Goal: Find specific page/section: Find specific page/section

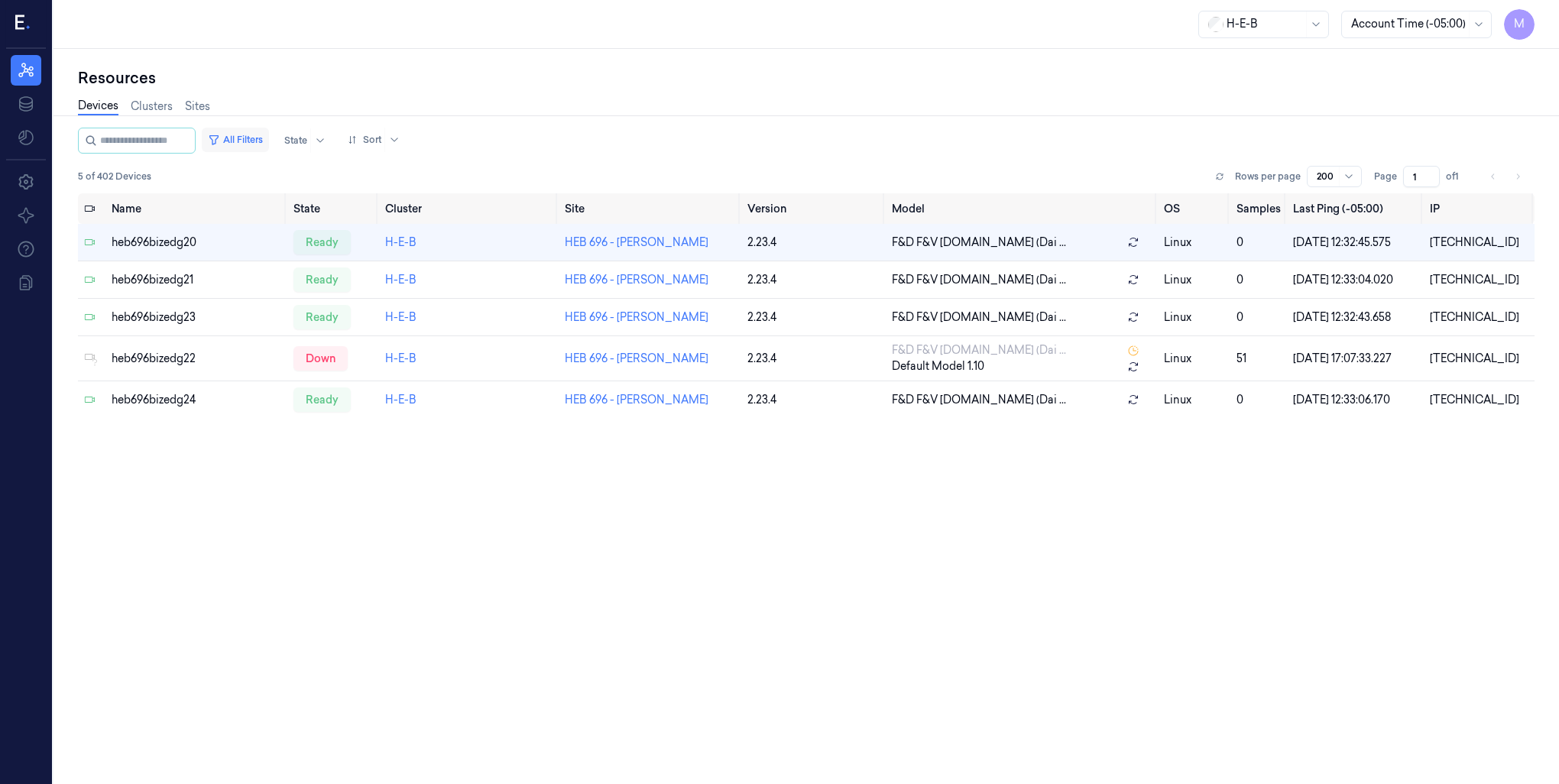
click at [255, 138] on button "All Filters" at bounding box center [236, 140] width 67 height 25
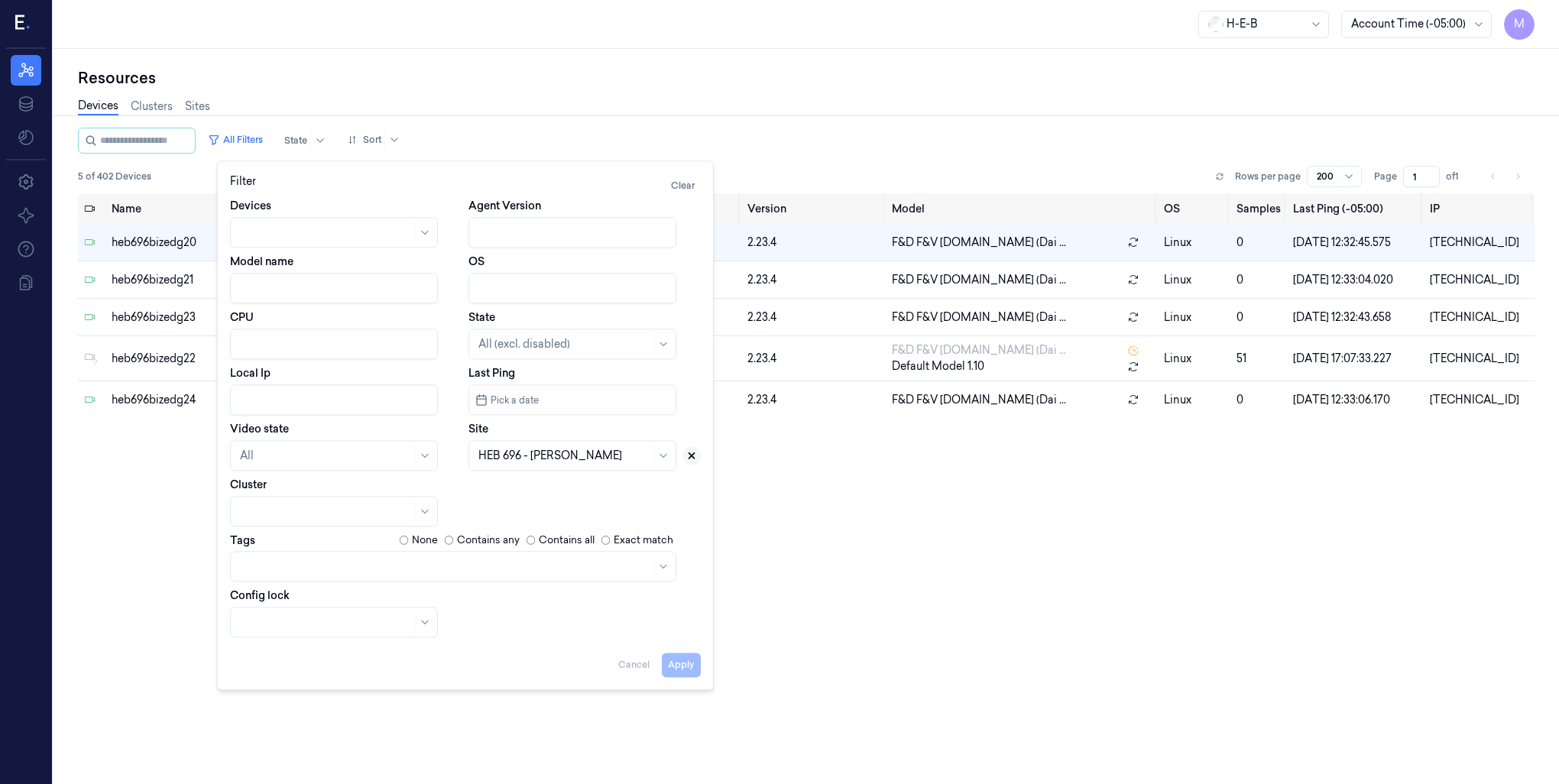
click at [691, 458] on icon at bounding box center [691, 455] width 11 height 11
click at [625, 459] on div at bounding box center [555, 456] width 153 height 16
type input "727"
click at [672, 659] on button "Apply" at bounding box center [681, 664] width 39 height 25
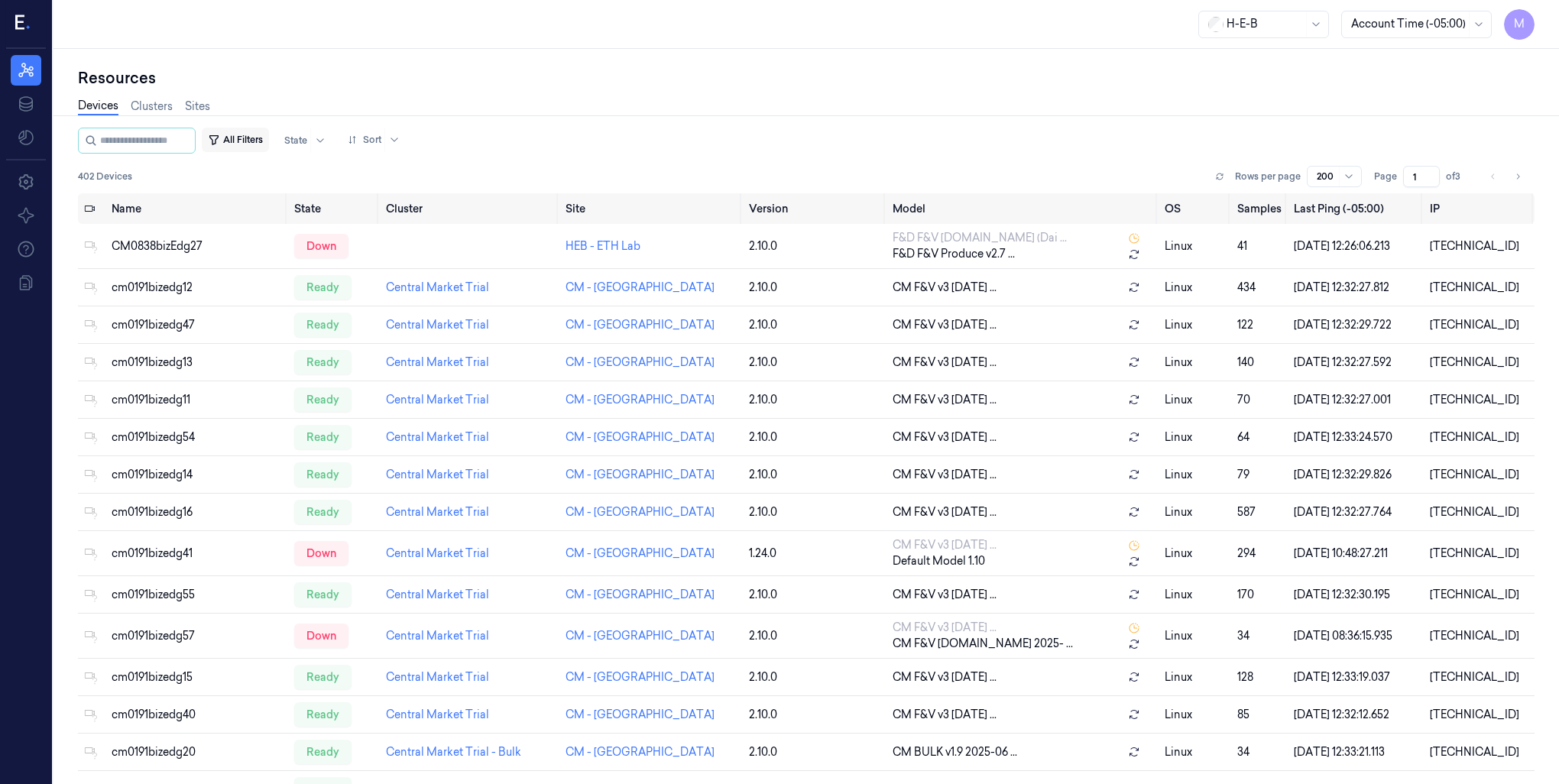
click at [256, 146] on button "All Filters" at bounding box center [236, 140] width 67 height 25
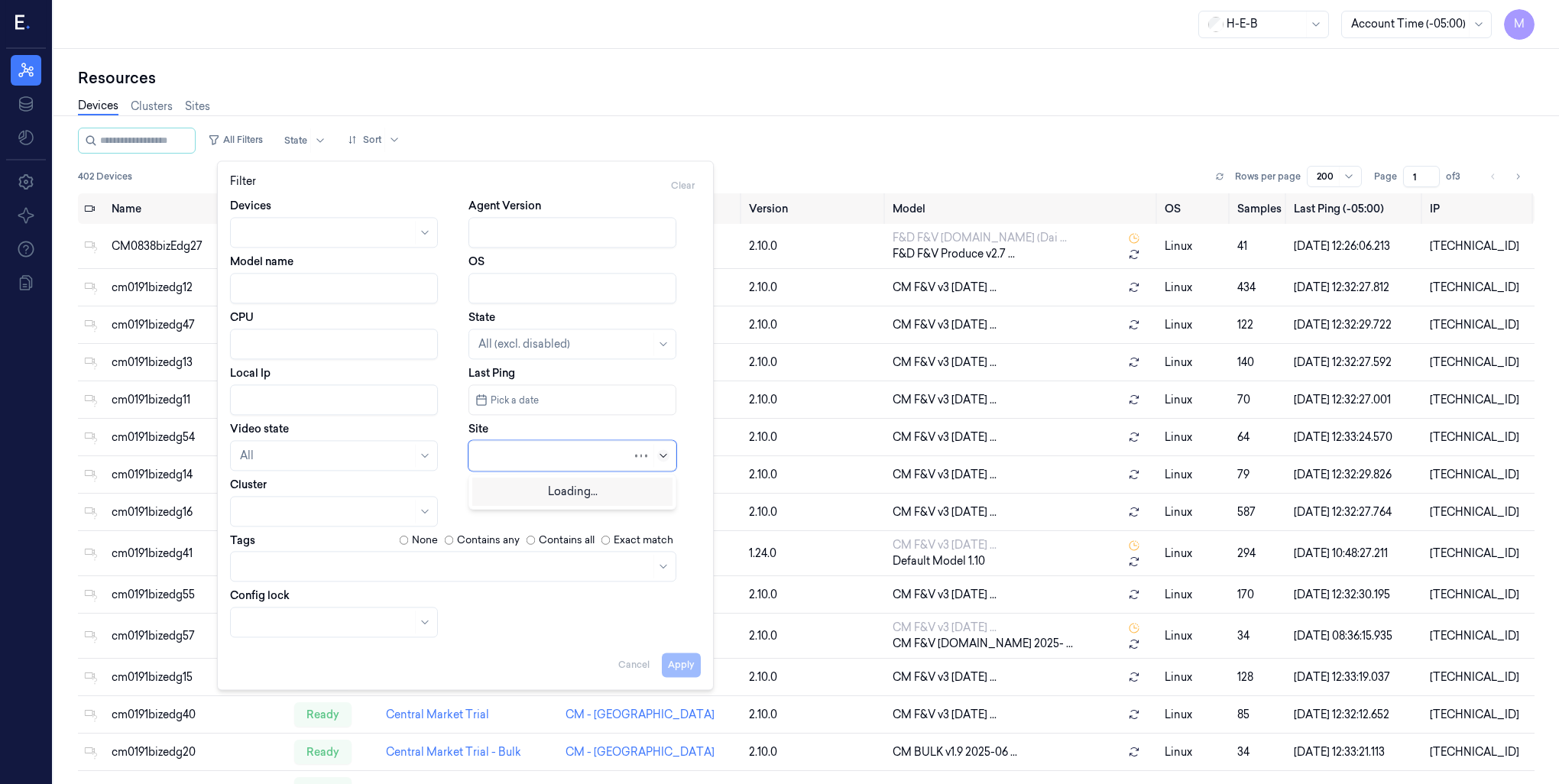
click at [663, 454] on icon at bounding box center [663, 455] width 12 height 12
type input "727"
click at [584, 493] on div "HEB 727 - [GEOGRAPHIC_DATA]" at bounding box center [573, 490] width 188 height 16
click at [675, 664] on button "Apply" at bounding box center [681, 664] width 39 height 25
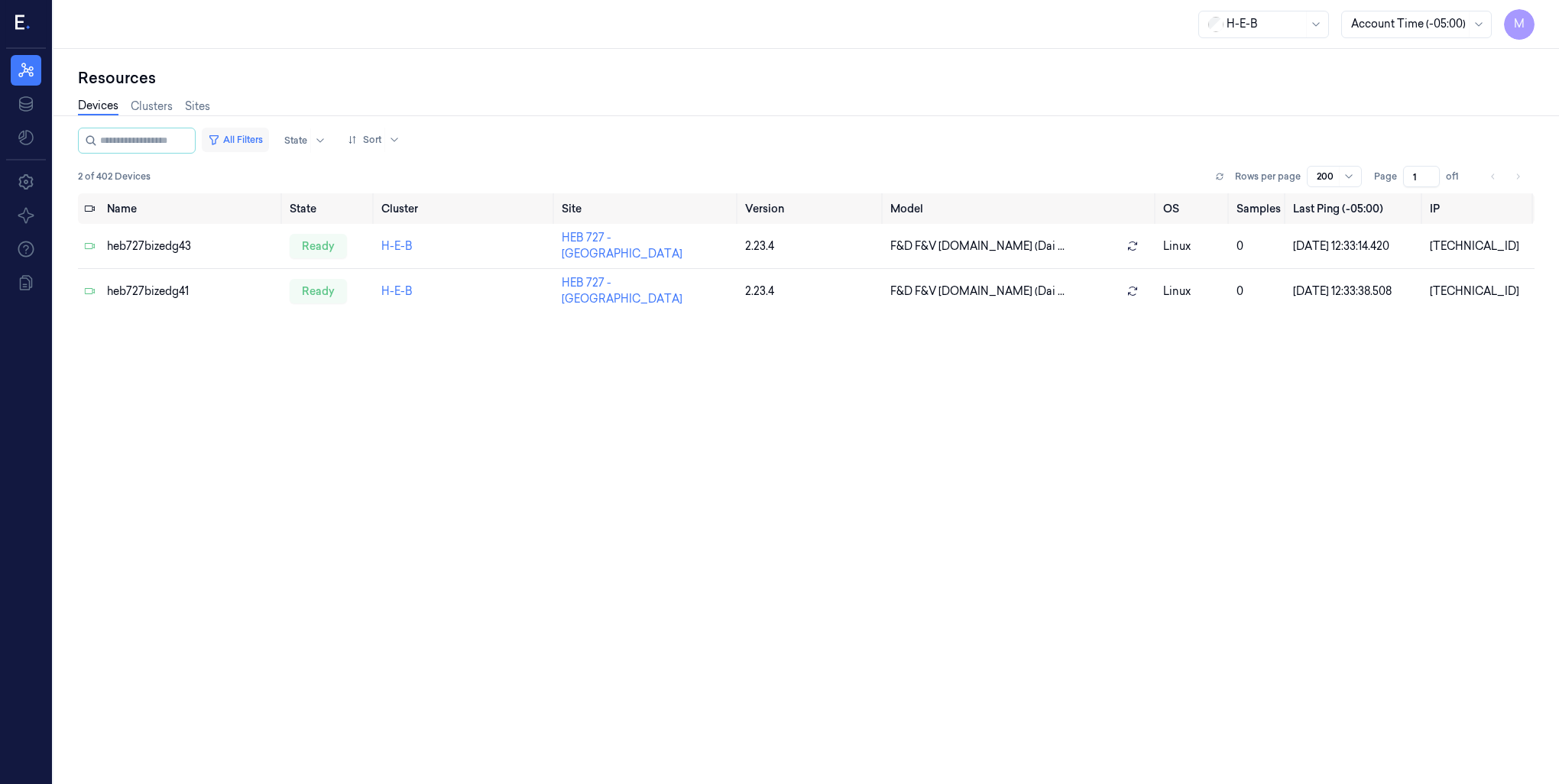
click at [249, 135] on button "All Filters" at bounding box center [236, 140] width 67 height 25
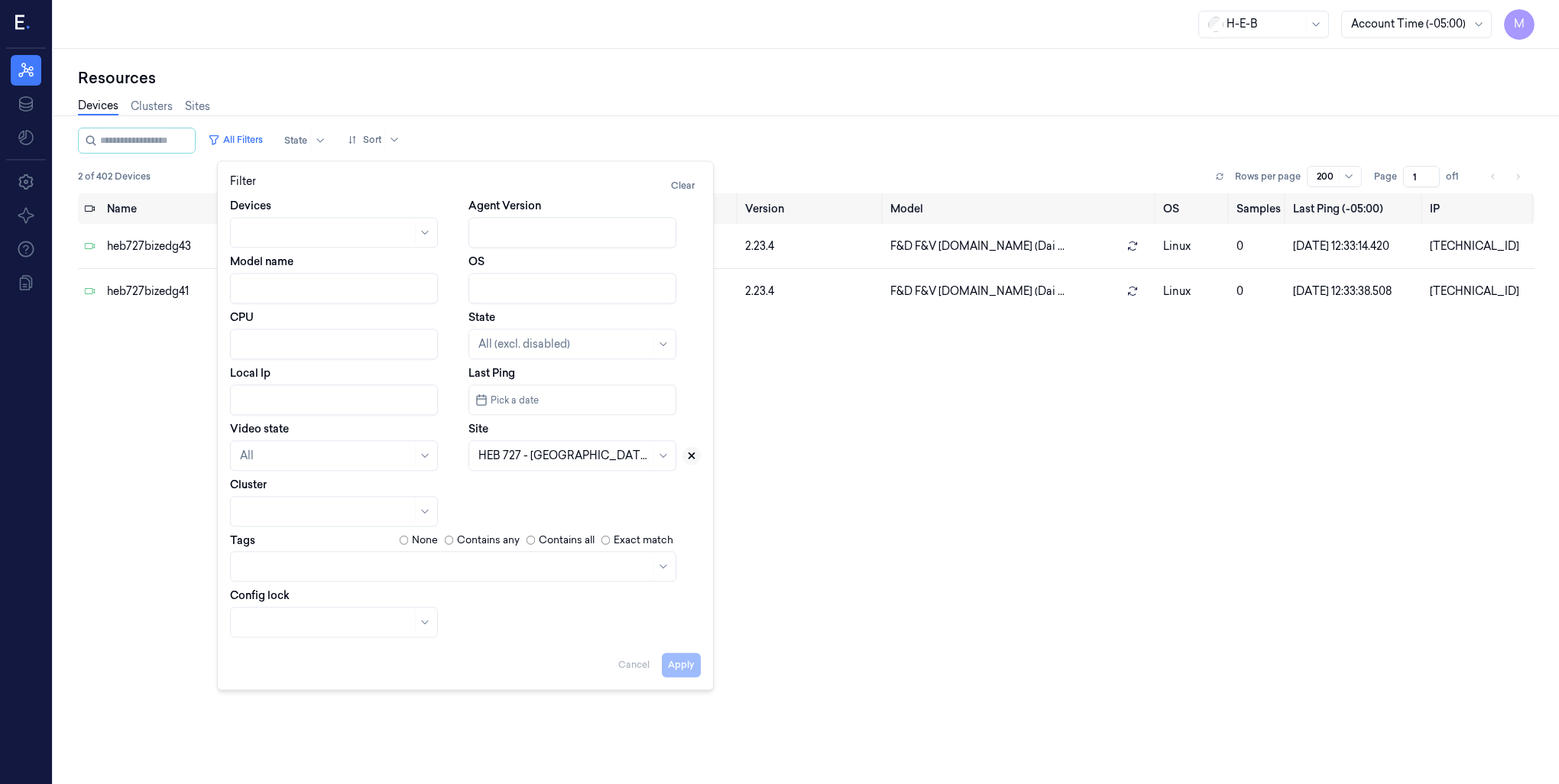
click at [693, 457] on icon at bounding box center [692, 456] width 6 height 6
click at [577, 466] on div at bounding box center [572, 456] width 208 height 31
type input "558"
click at [576, 493] on div "HEB 558 - Friendswood" at bounding box center [538, 490] width 119 height 16
click at [683, 667] on button "Apply" at bounding box center [681, 664] width 39 height 25
